Goal: Use online tool/utility

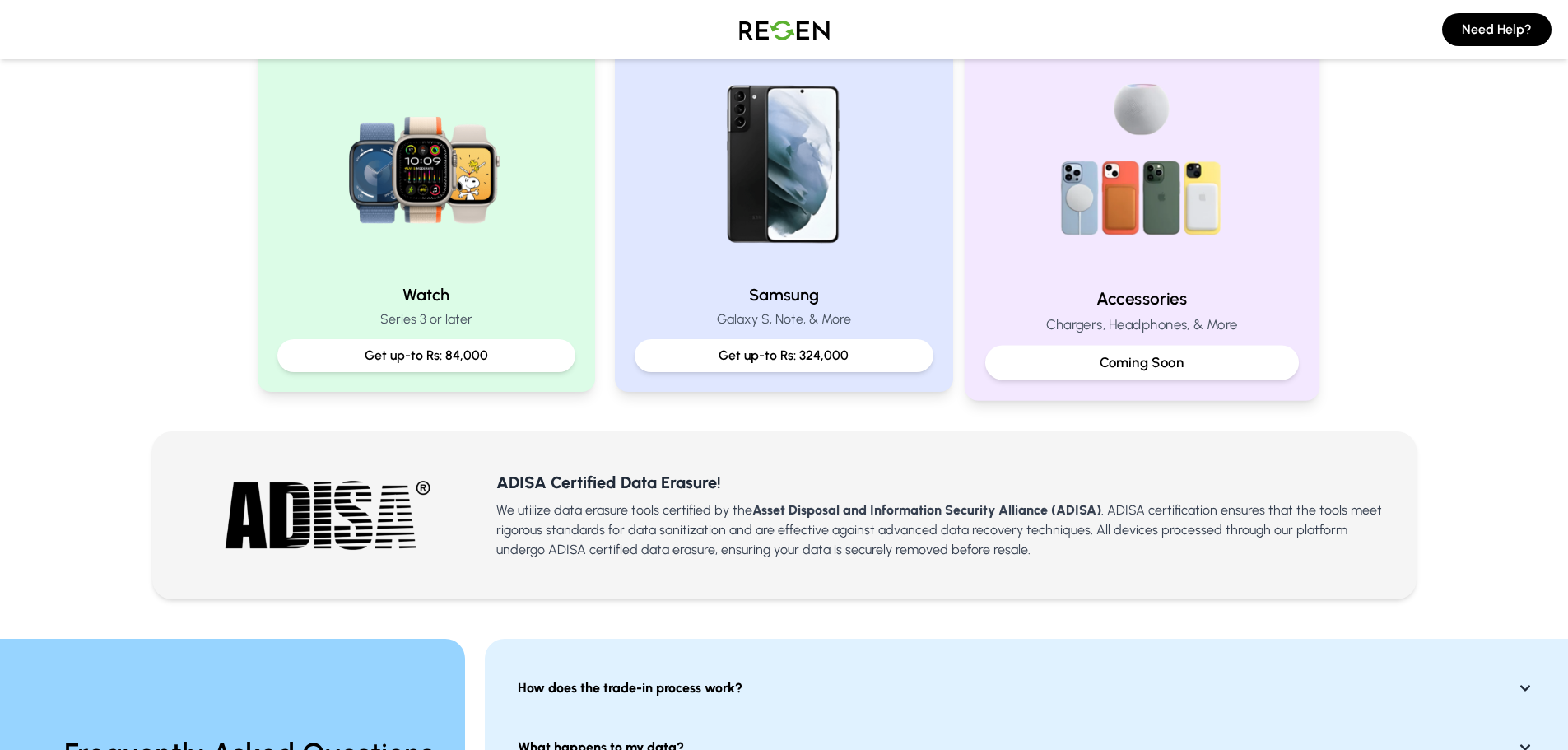
click at [1156, 362] on p "Coming Soon" at bounding box center [1142, 362] width 285 height 20
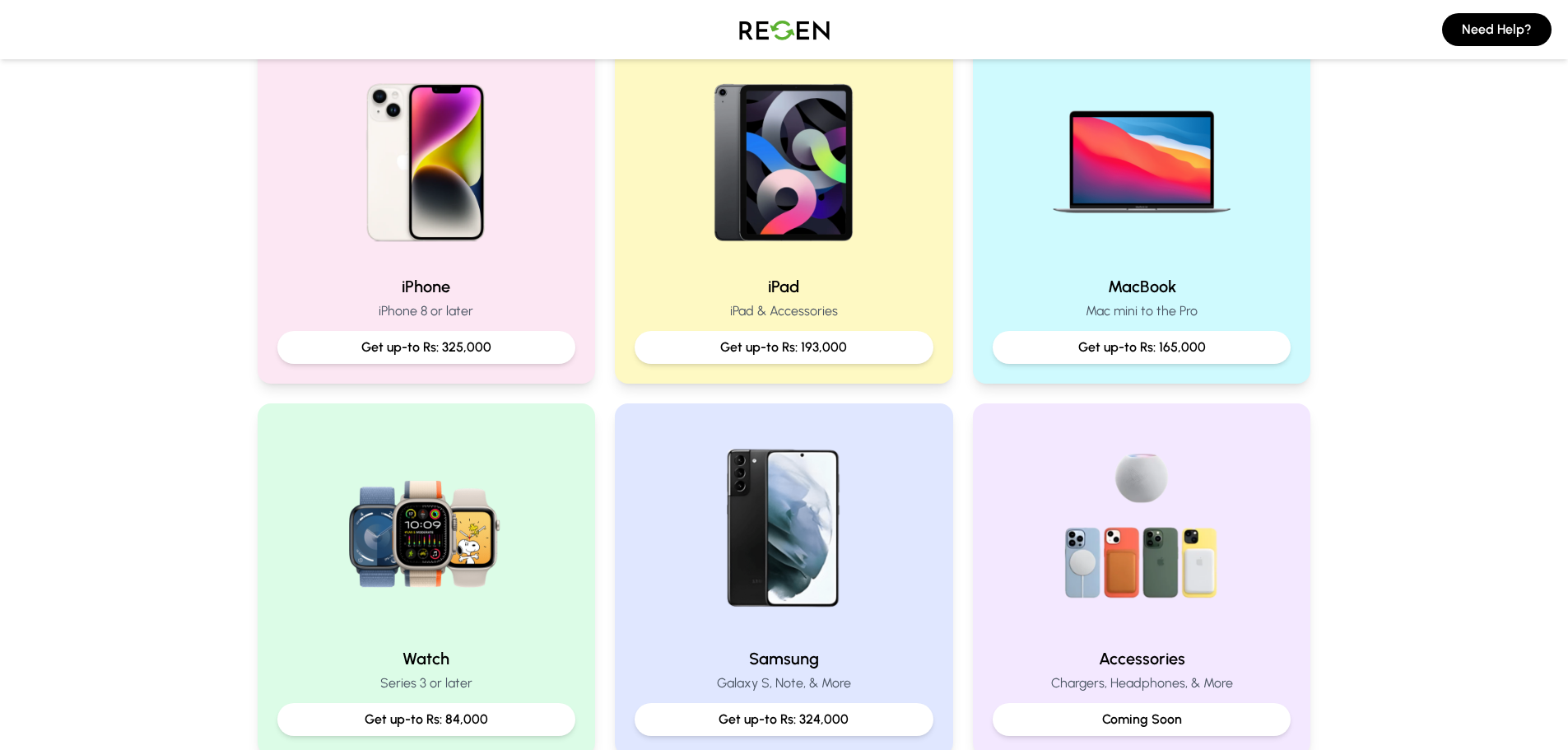
scroll to position [329, 0]
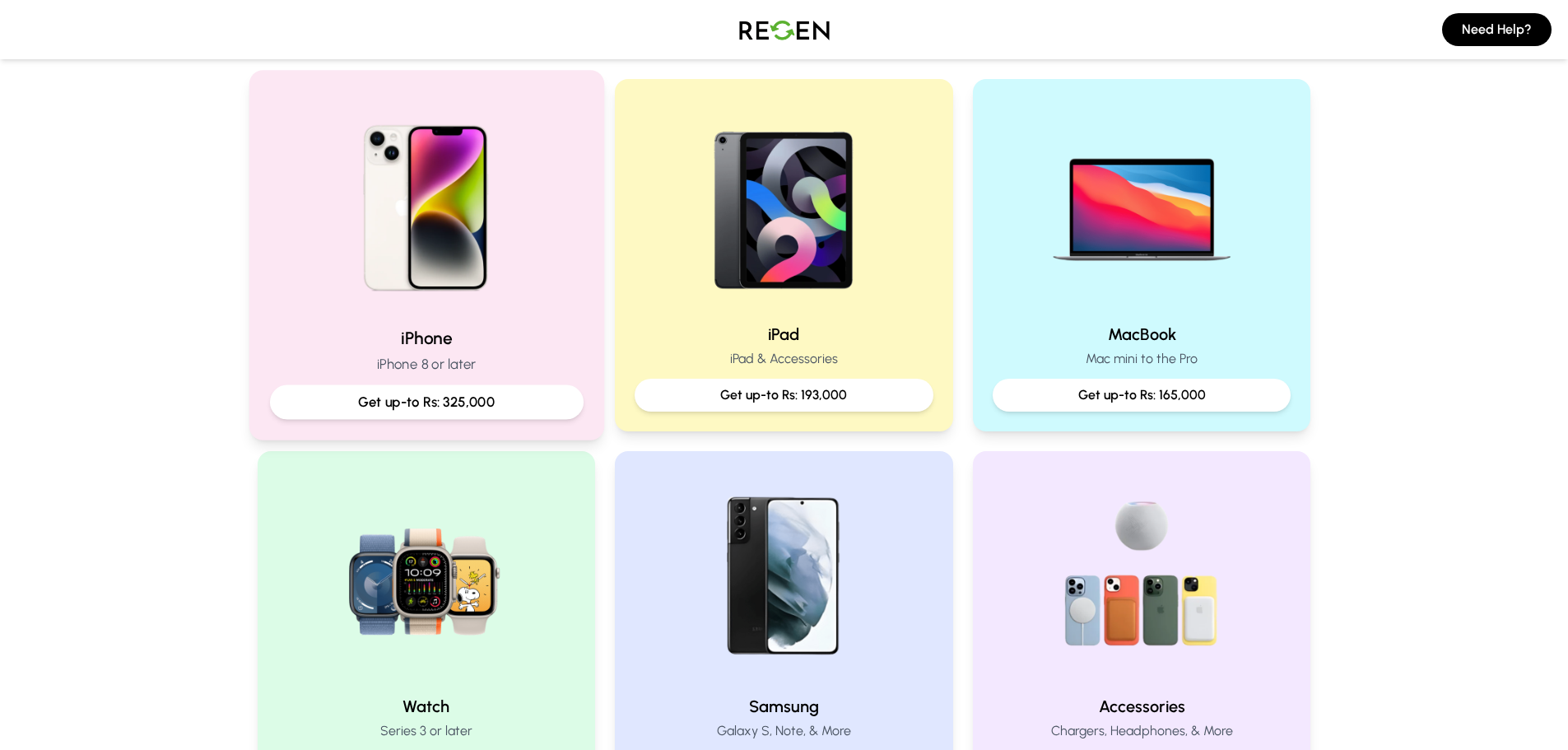
click at [474, 394] on p "Get up-to Rs: 325,000" at bounding box center [425, 402] width 285 height 20
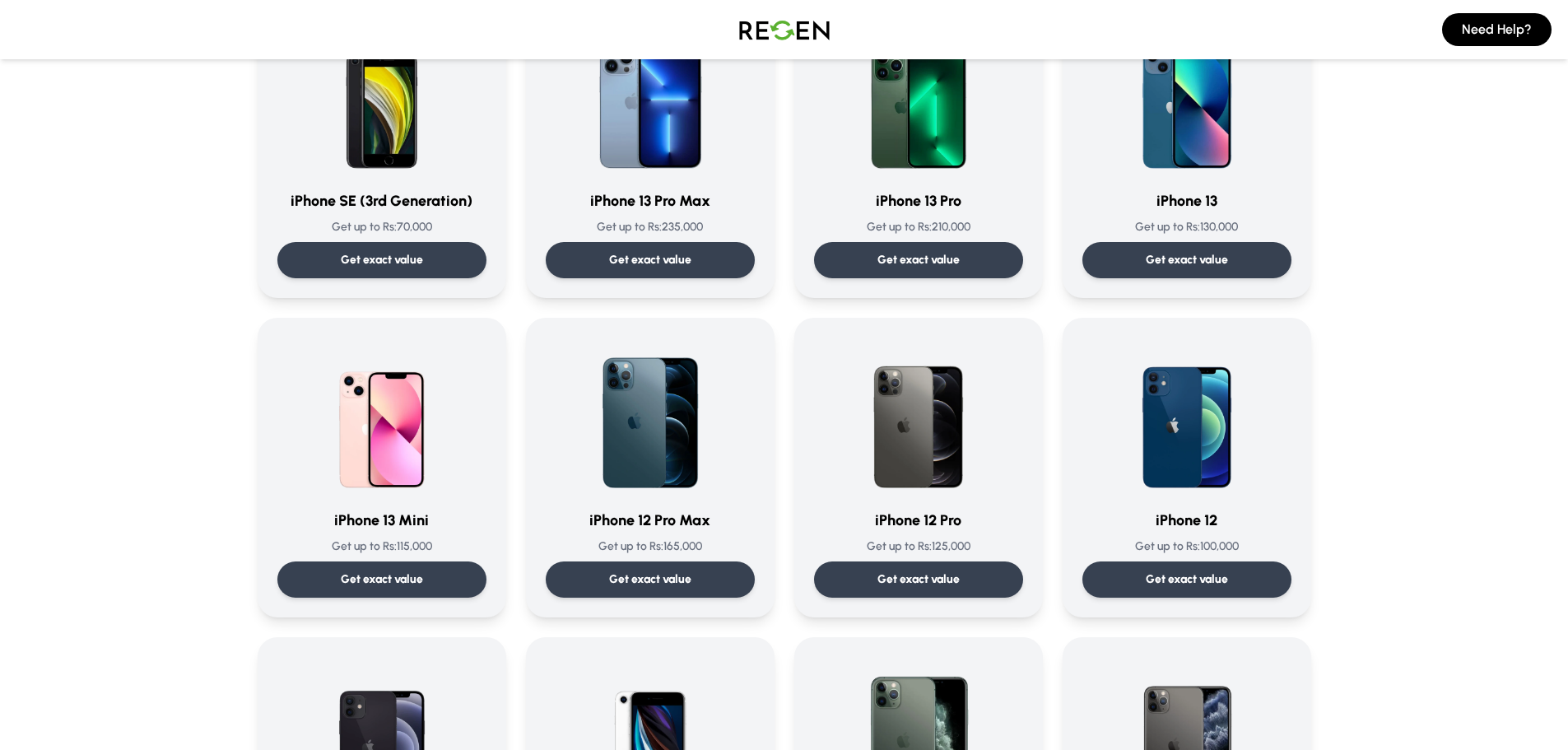
scroll to position [823, 0]
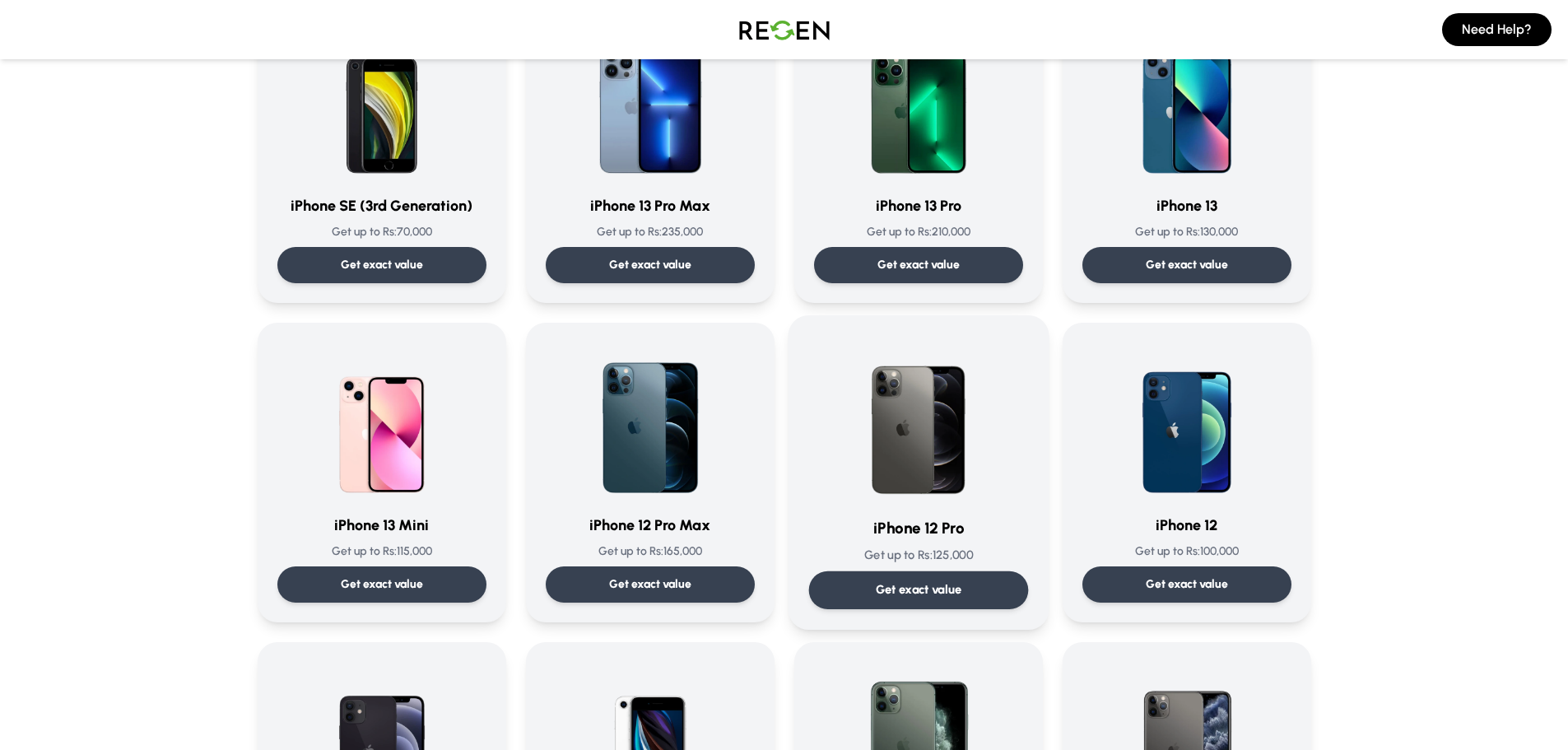
click at [942, 509] on div "iPhone 12 Pro Get up to Rs: 125,000 Get exact value" at bounding box center [918, 473] width 220 height 273
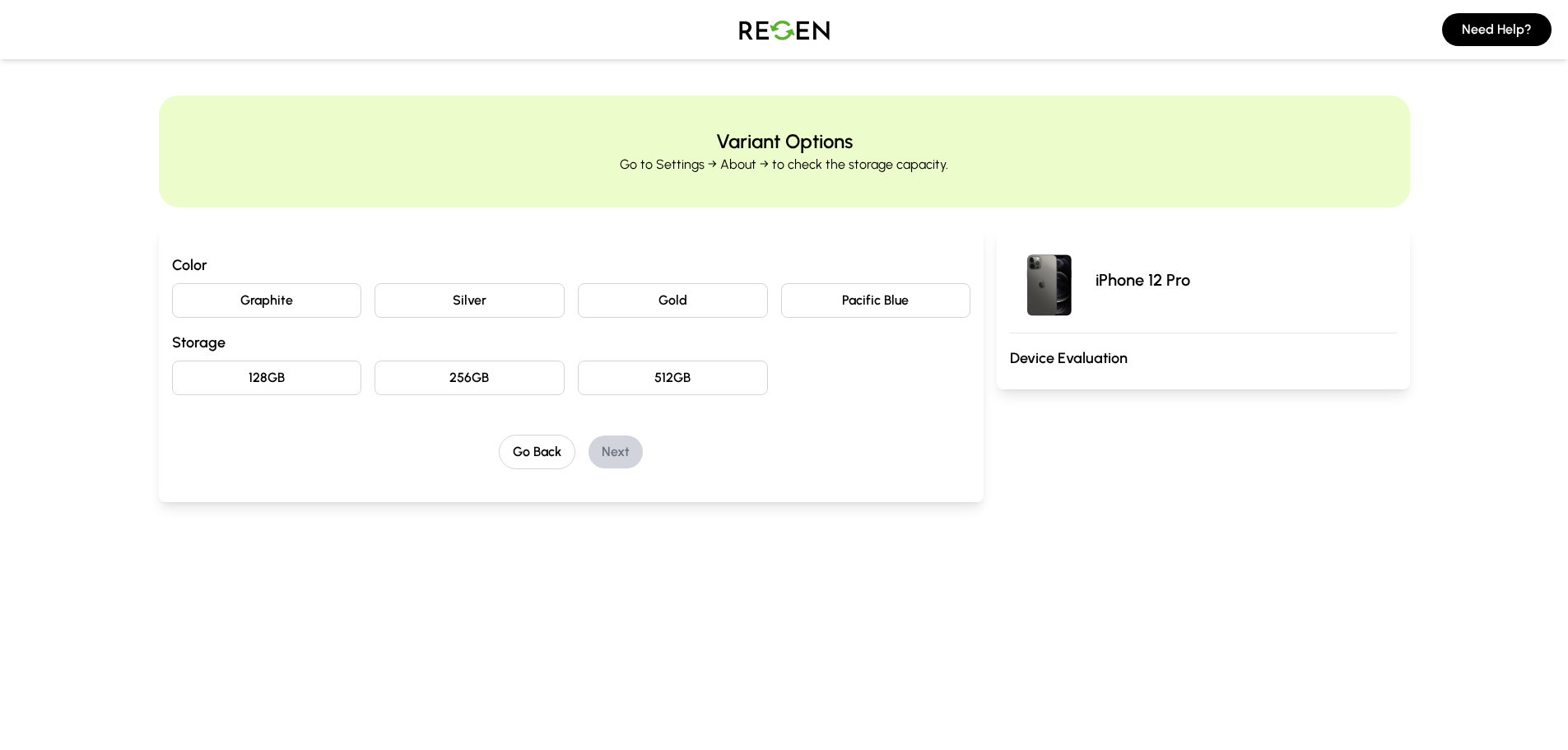
click at [879, 308] on button "Pacific Blue" at bounding box center [876, 300] width 190 height 34
click at [498, 375] on button "256GB" at bounding box center [469, 377] width 190 height 34
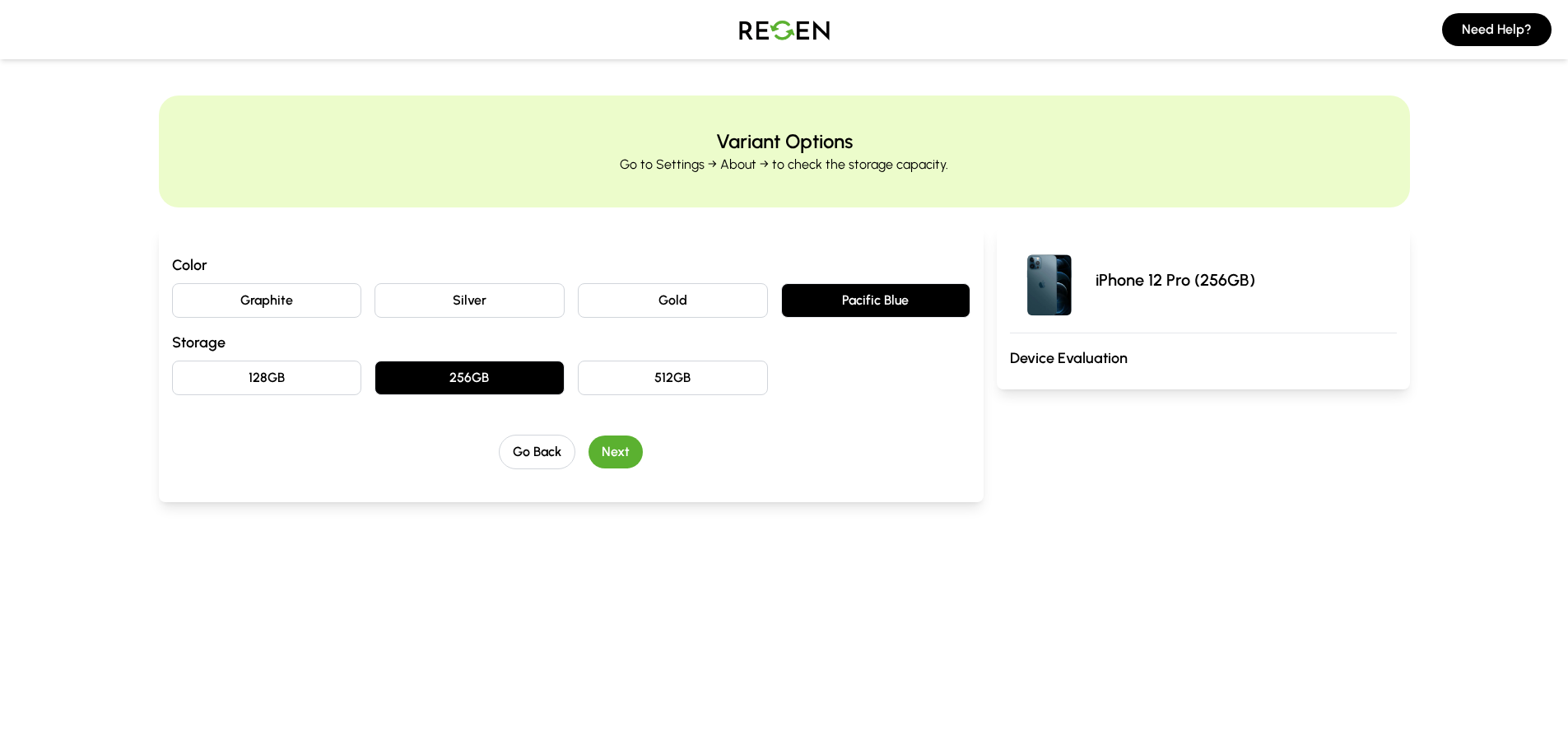
click at [619, 452] on button "Next" at bounding box center [616, 452] width 54 height 33
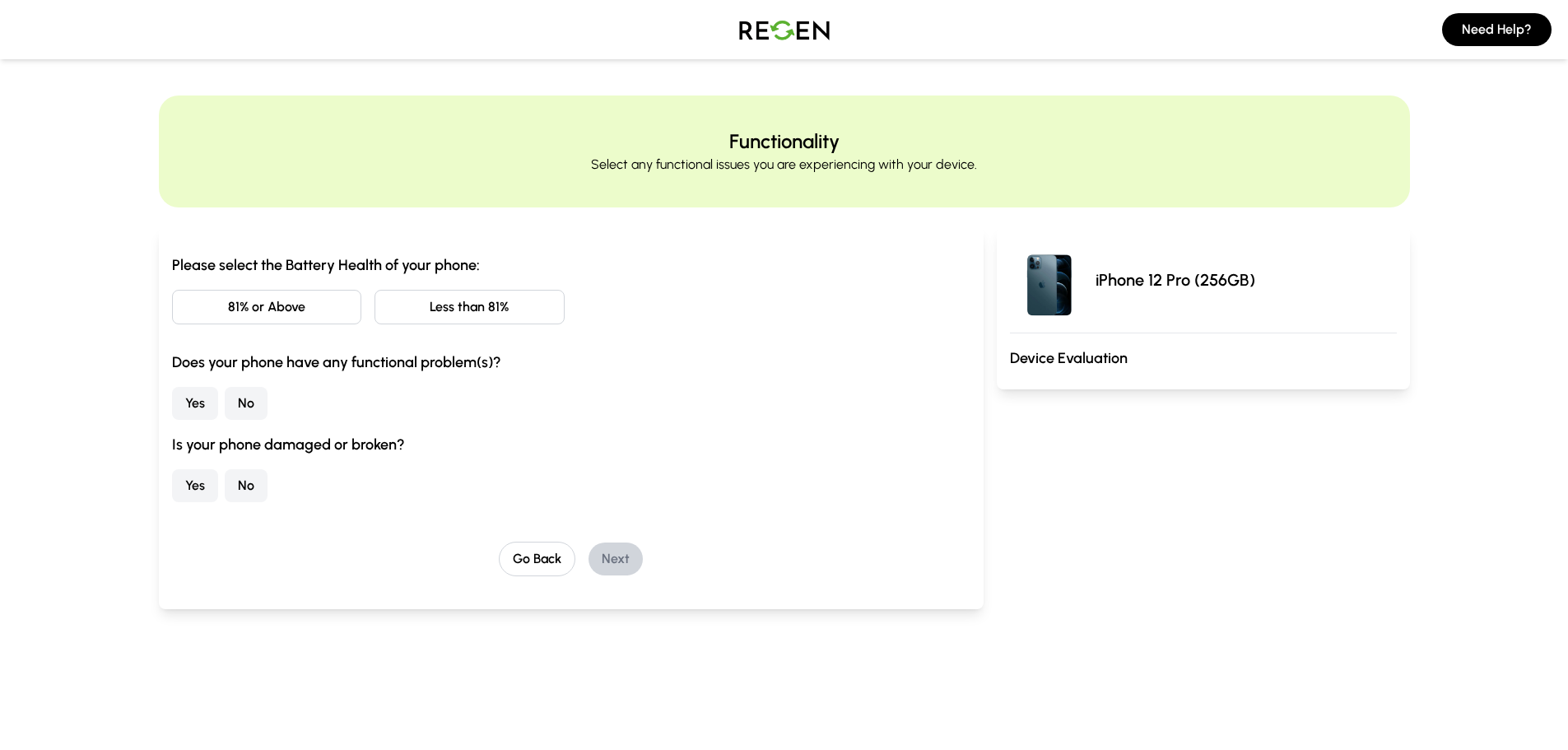
click at [473, 312] on button "Less than 81%" at bounding box center [469, 307] width 190 height 34
click at [248, 400] on button "No" at bounding box center [246, 402] width 43 height 33
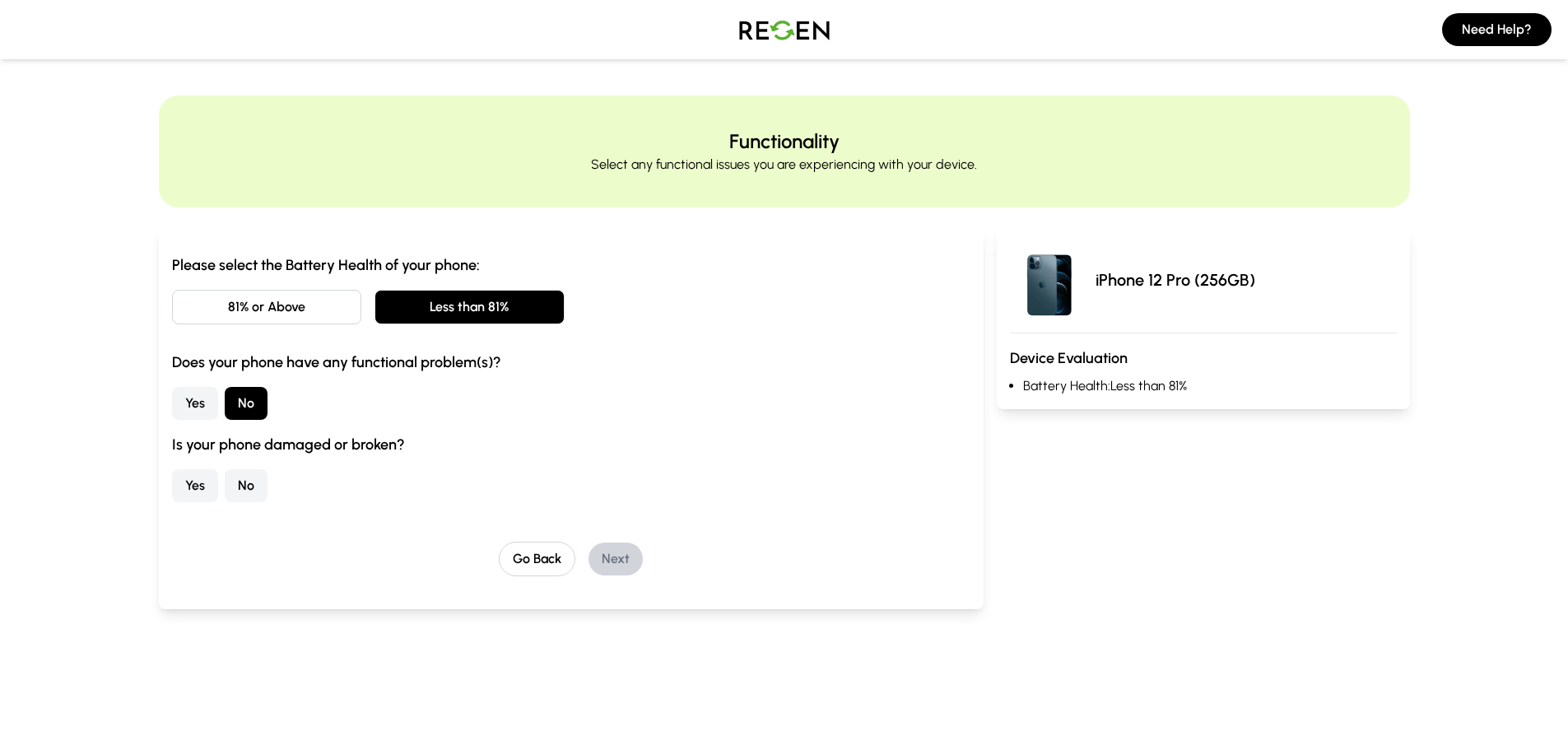
click at [239, 492] on button "No" at bounding box center [246, 485] width 43 height 33
click at [610, 558] on button "Next" at bounding box center [616, 559] width 54 height 33
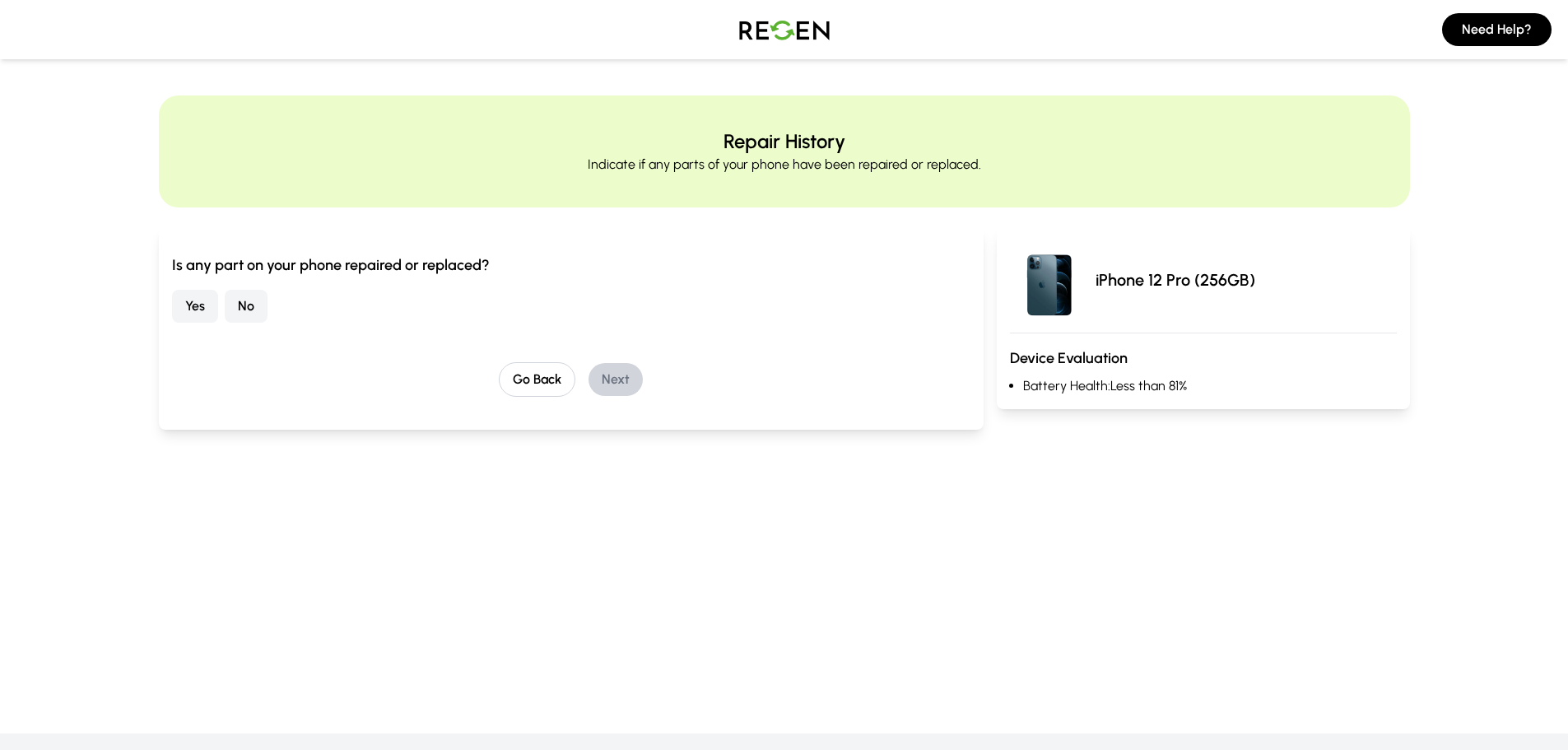
click at [242, 309] on button "No" at bounding box center [246, 306] width 43 height 33
click at [627, 387] on button "Next" at bounding box center [616, 379] width 54 height 33
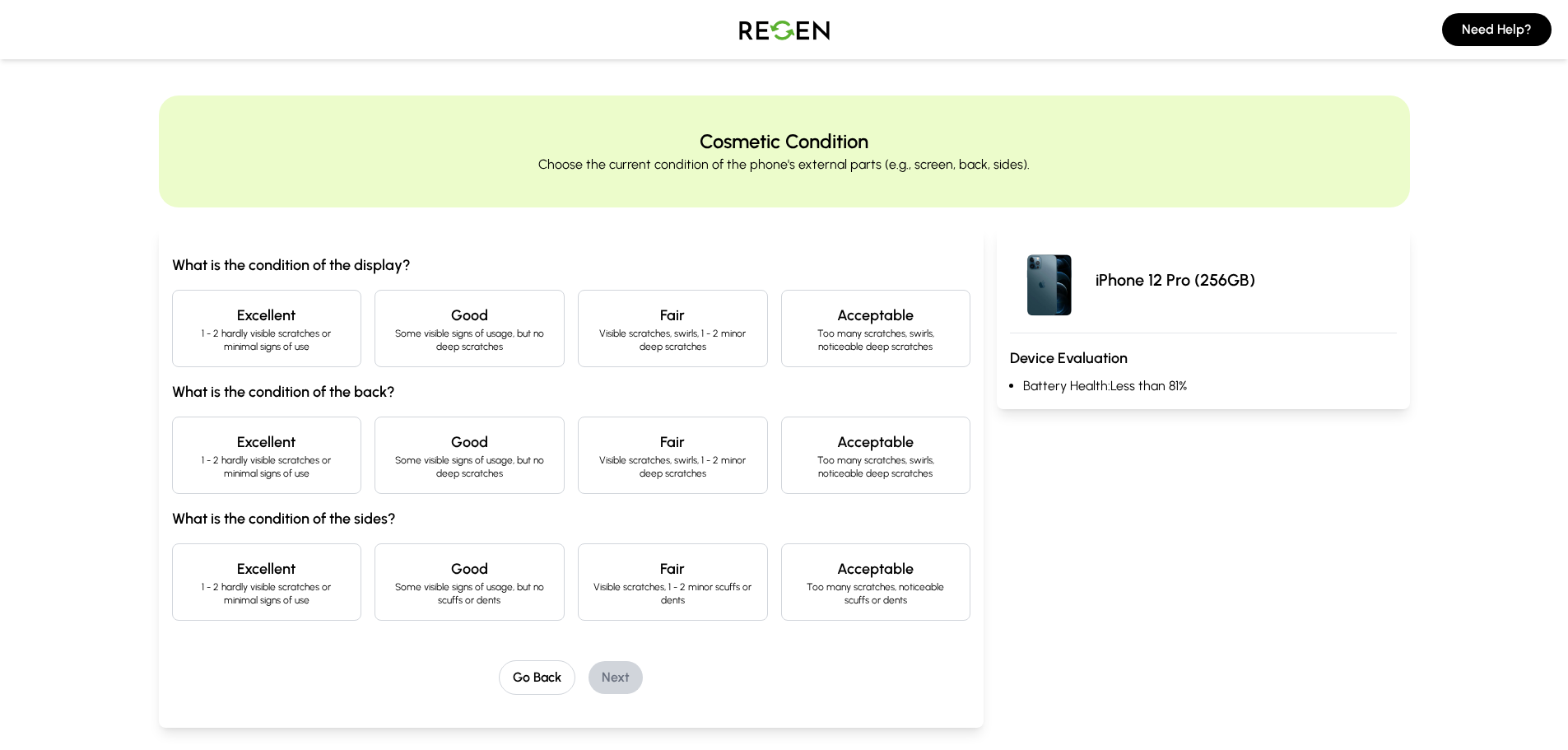
click at [510, 319] on h4 "Good" at bounding box center [469, 315] width 163 height 23
click at [466, 448] on h4 "Good" at bounding box center [469, 441] width 163 height 23
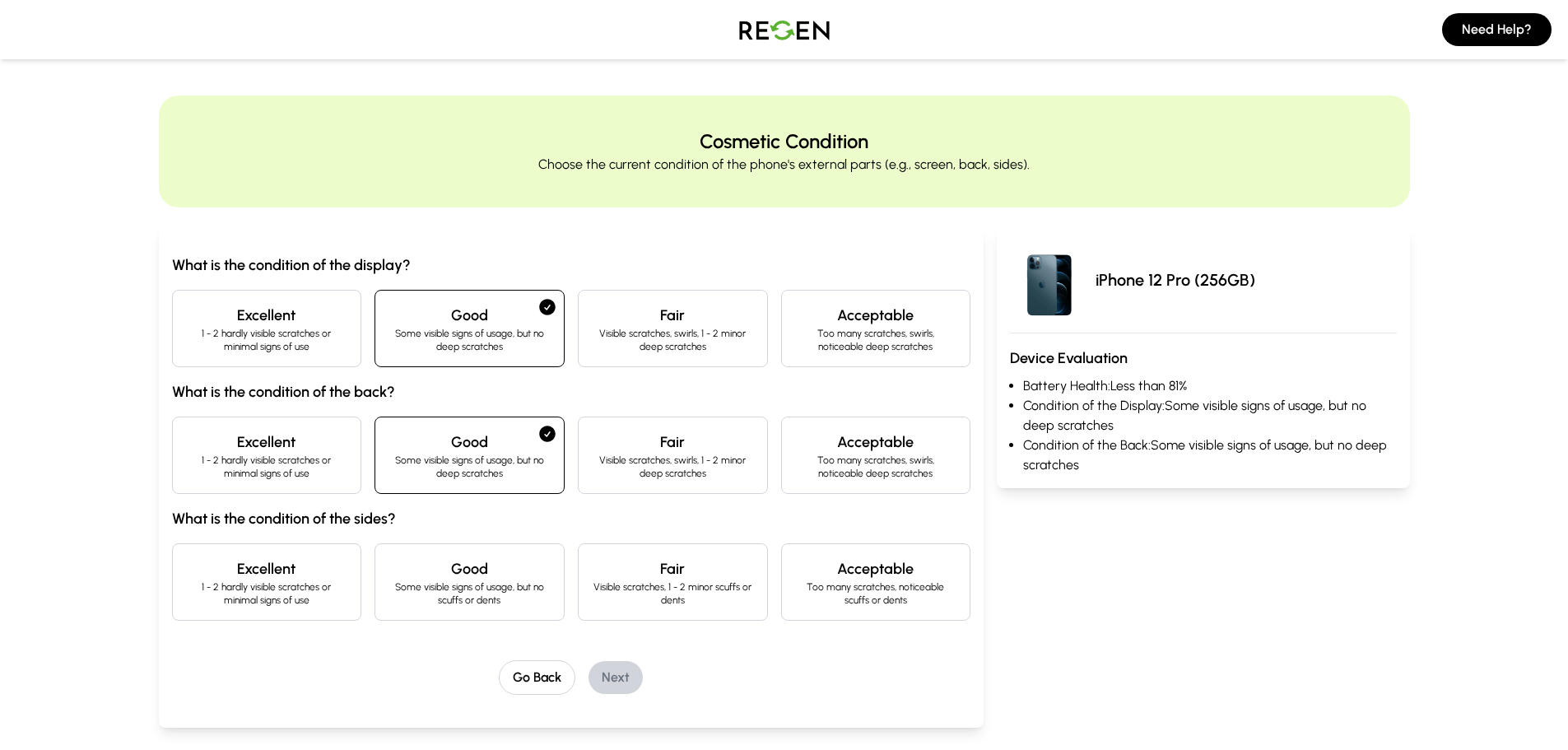
click at [436, 574] on h4 "Good" at bounding box center [469, 569] width 163 height 23
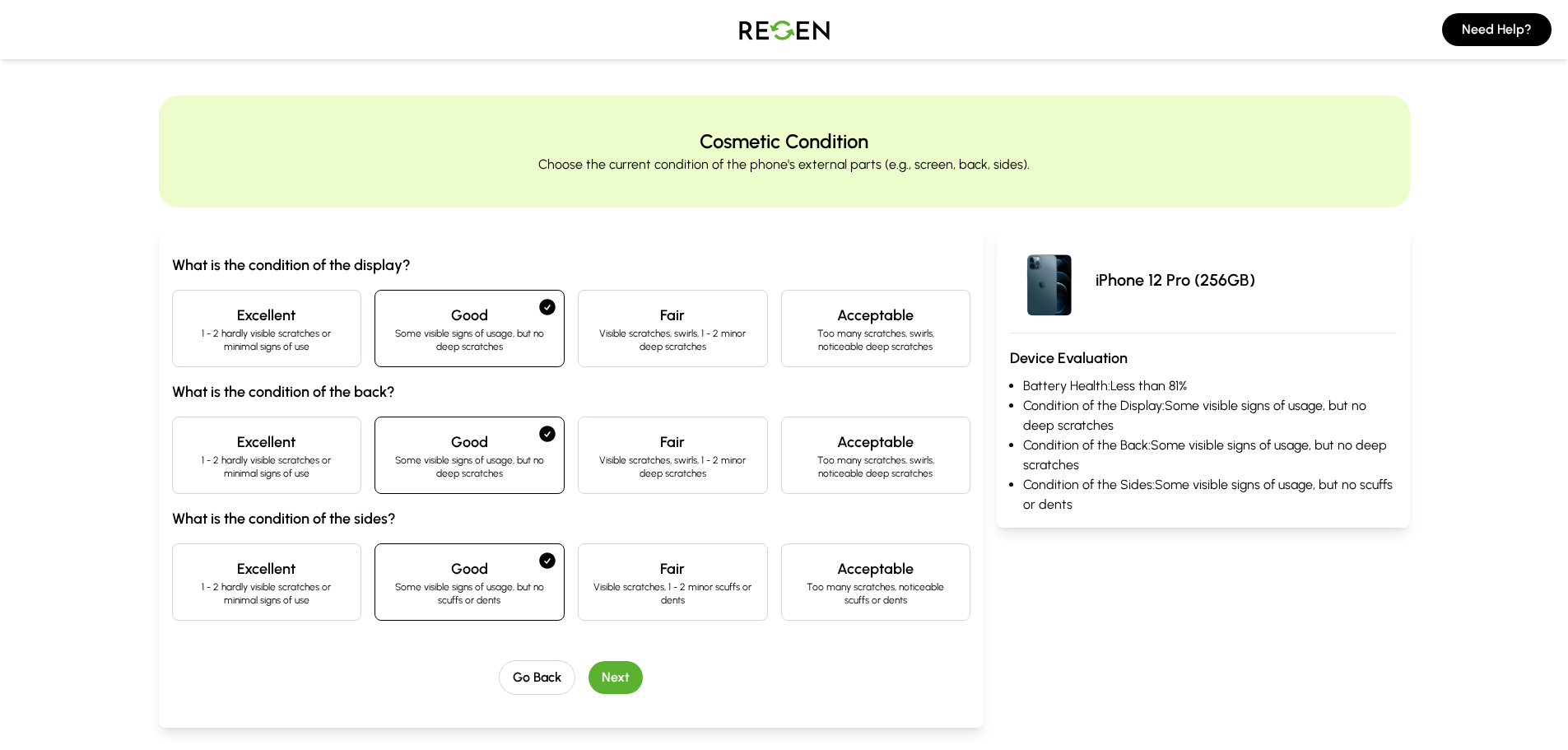
click at [610, 683] on button "Next" at bounding box center [616, 678] width 54 height 33
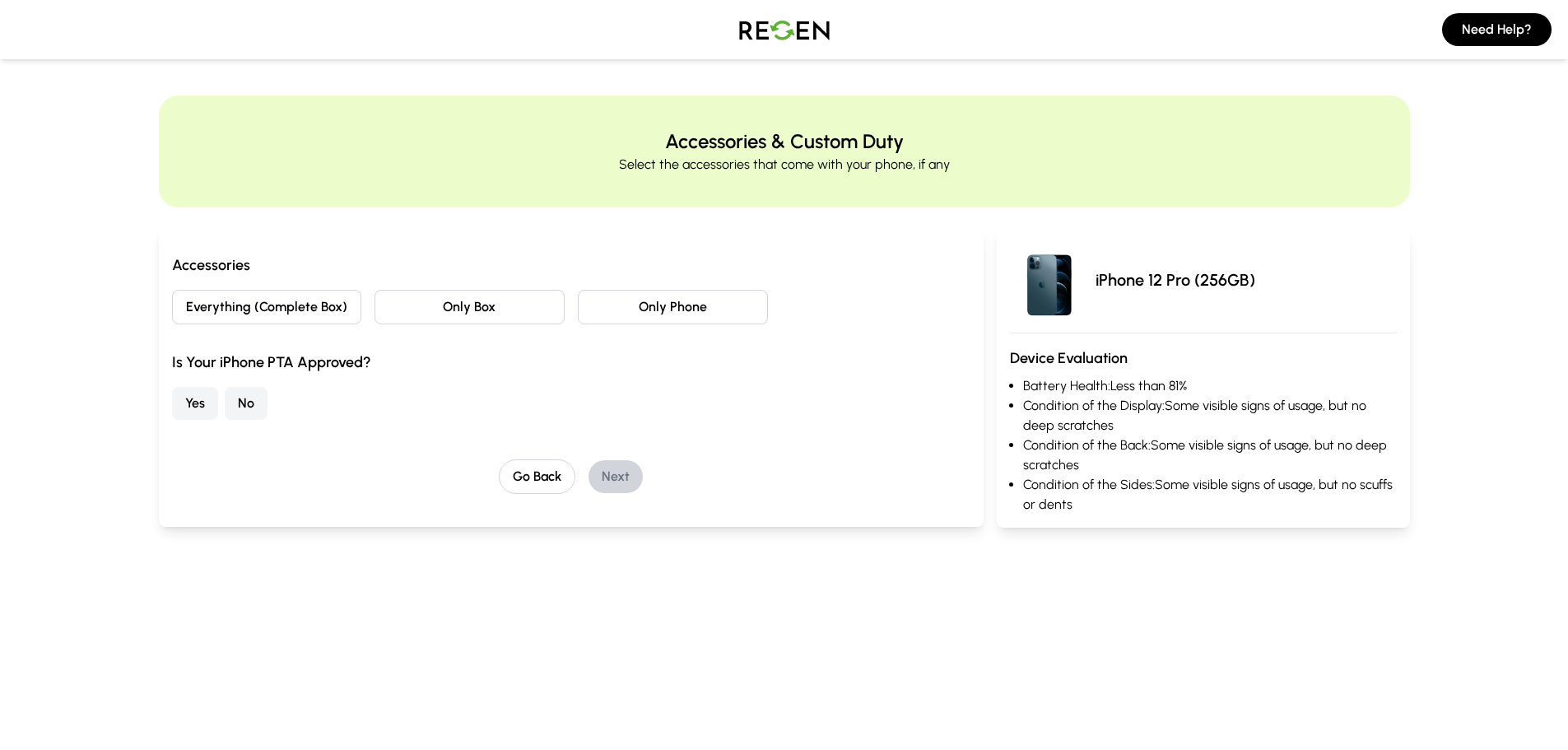
click at [306, 303] on button "Everything (Complete Box)" at bounding box center [267, 307] width 190 height 34
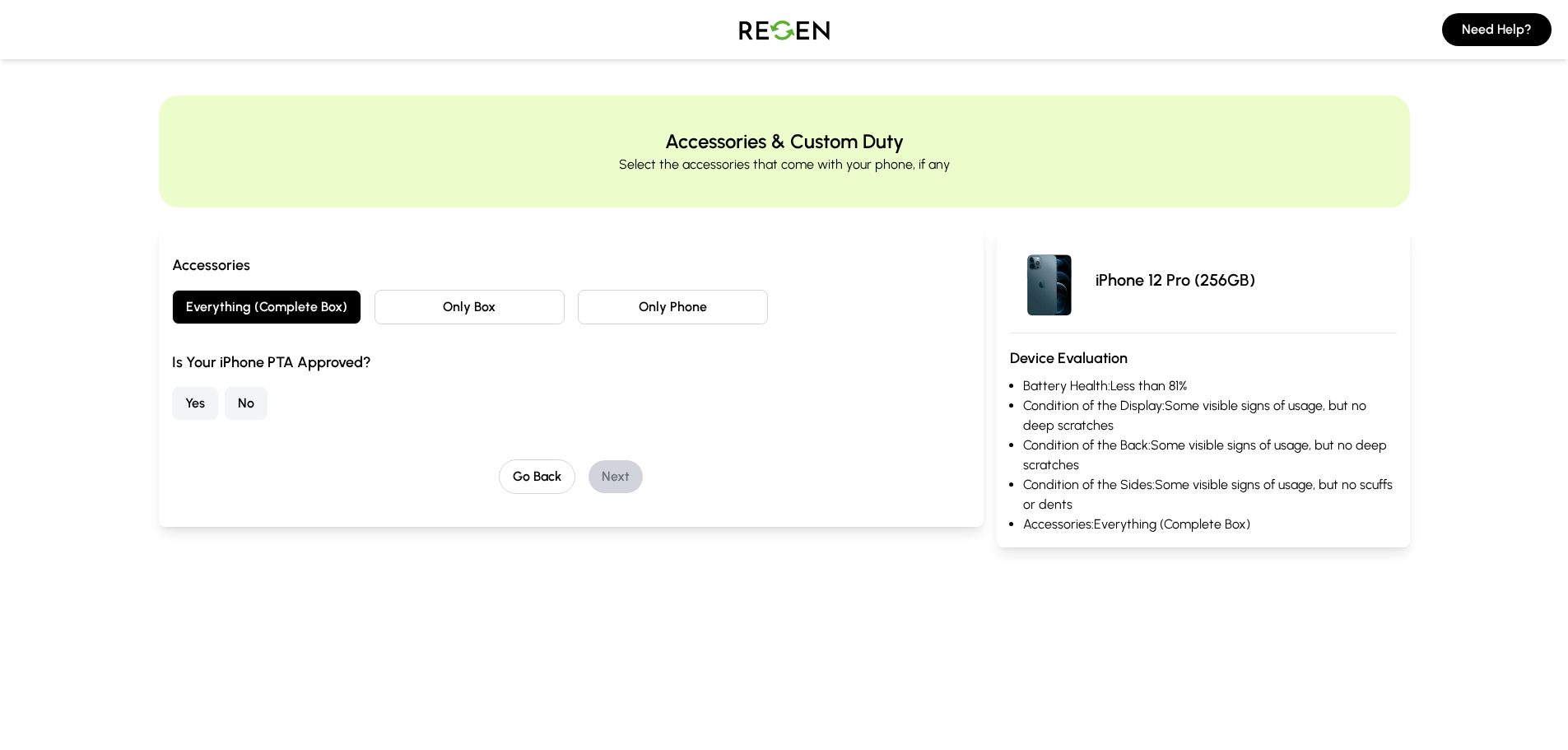
click at [213, 410] on button "Yes" at bounding box center [195, 402] width 46 height 33
click at [625, 472] on button "Next" at bounding box center [616, 476] width 54 height 33
